Goal: Task Accomplishment & Management: Manage account settings

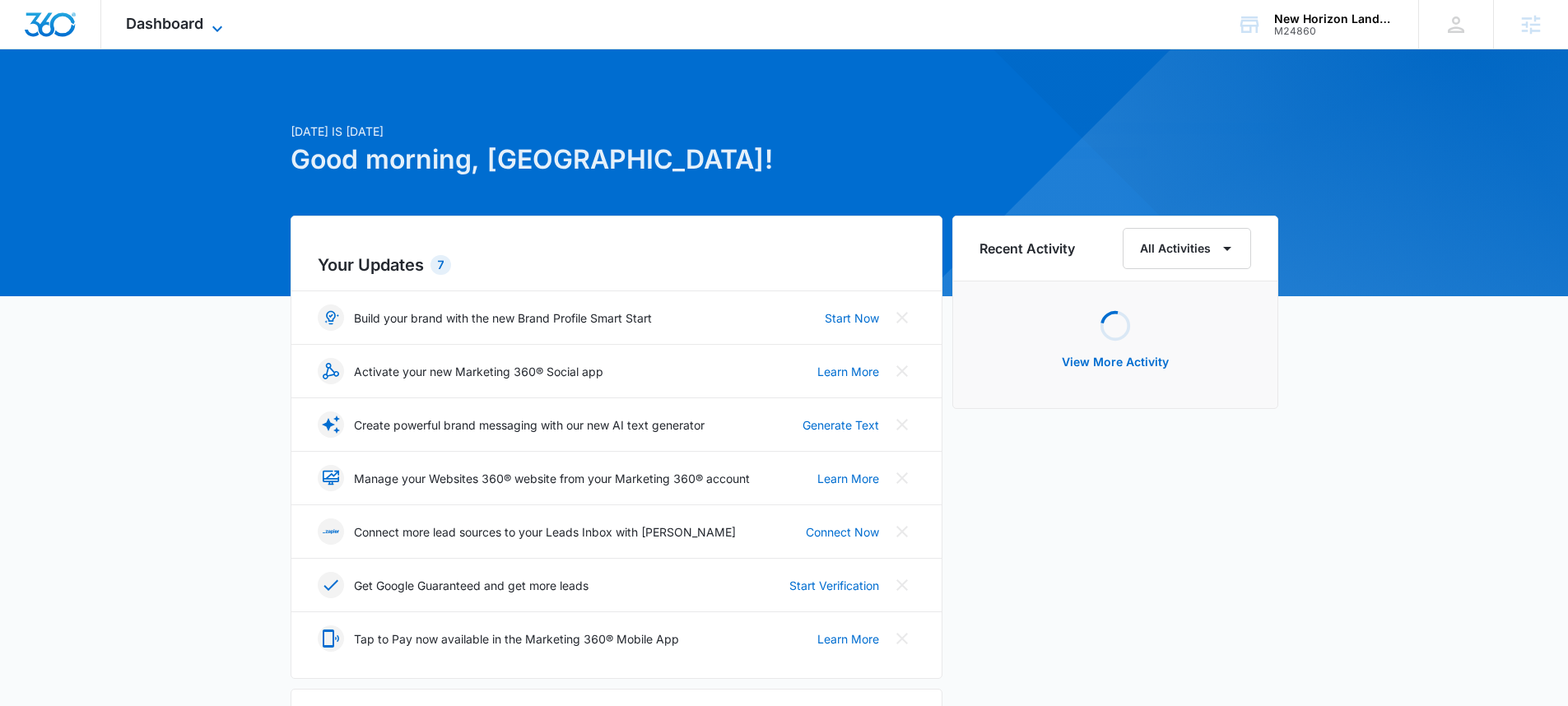
click at [141, 18] on span "Dashboard" at bounding box center [164, 23] width 77 height 17
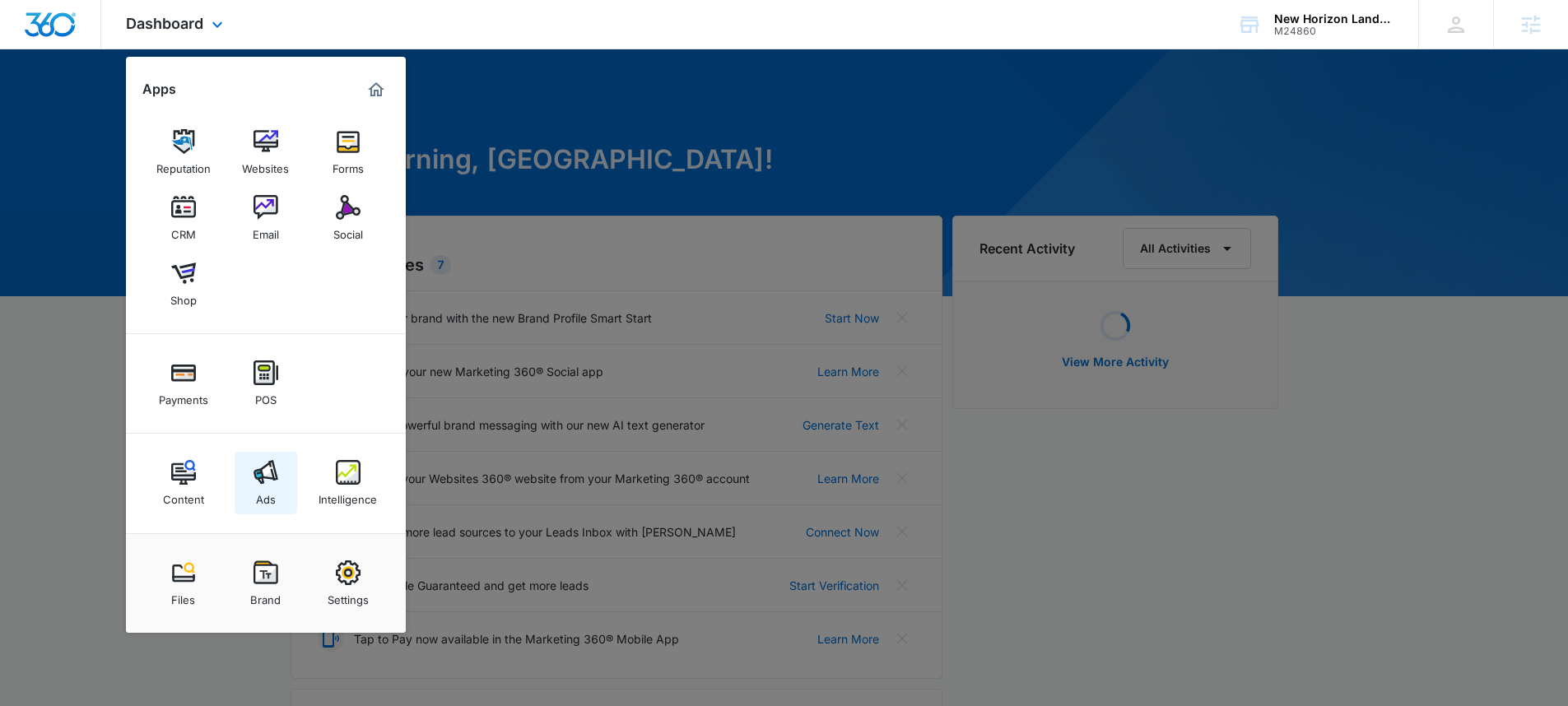
click at [283, 479] on link "Ads" at bounding box center [266, 483] width 63 height 63
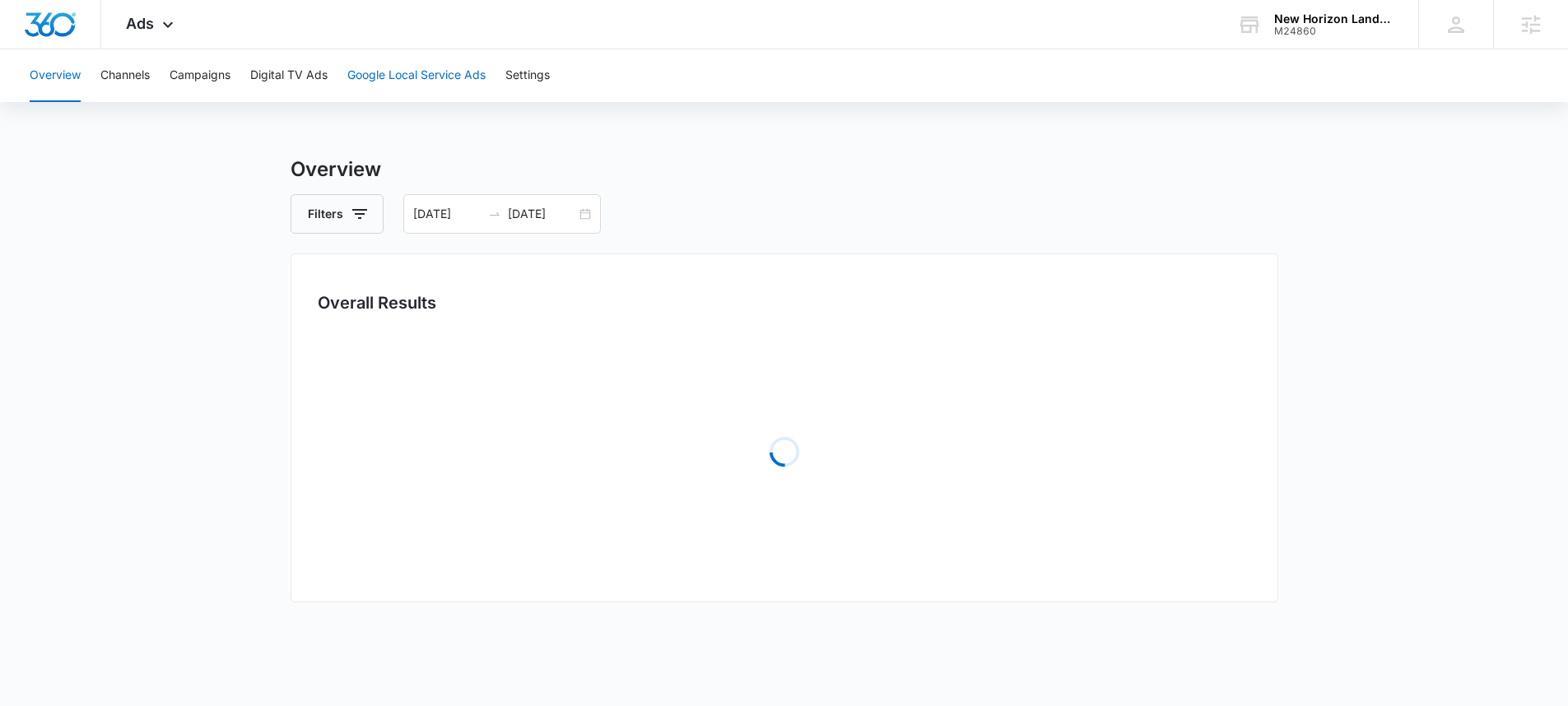
click at [428, 69] on button "Google Local Service Ads" at bounding box center [416, 75] width 138 height 52
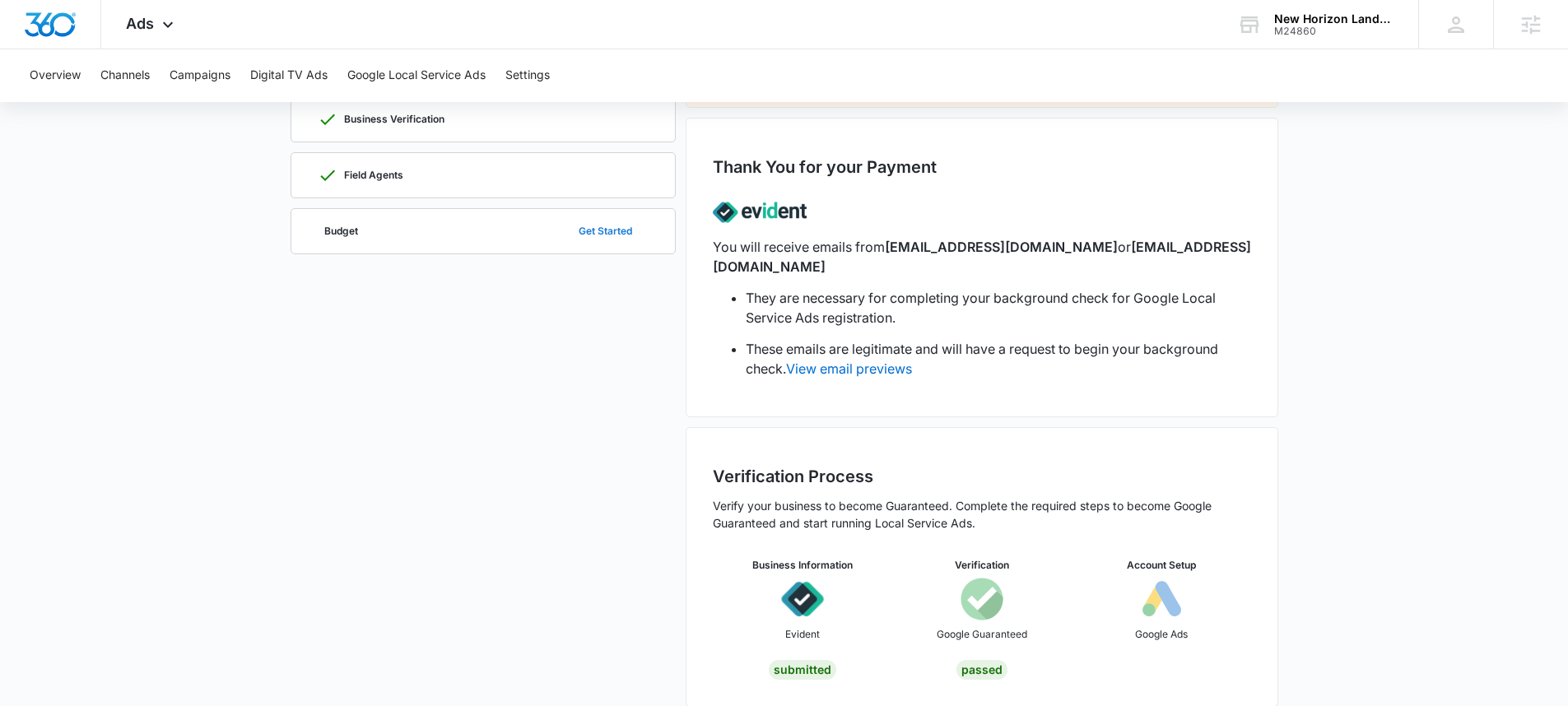
scroll to position [164, 0]
